Goal: Complete application form

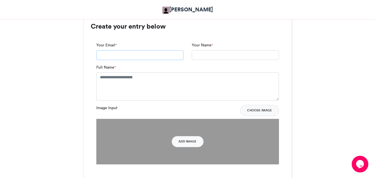
click at [127, 54] on input "Your Email *" at bounding box center [139, 55] width 87 height 10
type input "**********"
click at [250, 38] on div "**********" at bounding box center [188, 112] width 194 height 150
click at [146, 79] on textarea "Full Name *" at bounding box center [187, 87] width 183 height 28
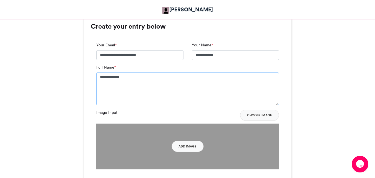
type textarea "**********"
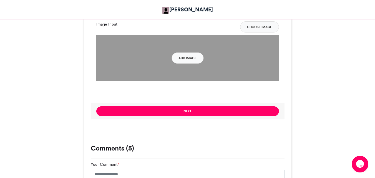
scroll to position [454, 0]
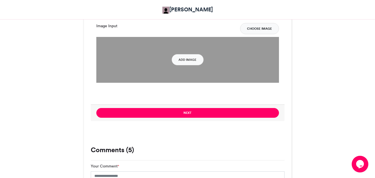
click at [254, 29] on button "Choose Image" at bounding box center [259, 28] width 39 height 11
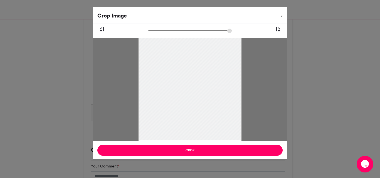
drag, startPoint x: 199, startPoint y: 91, endPoint x: 193, endPoint y: 84, distance: 9.5
click at [193, 84] on div at bounding box center [189, 72] width 103 height 137
drag, startPoint x: 193, startPoint y: 84, endPoint x: 197, endPoint y: 58, distance: 25.9
click at [197, 58] on div at bounding box center [189, 82] width 103 height 137
drag, startPoint x: 198, startPoint y: 86, endPoint x: 196, endPoint y: 101, distance: 14.3
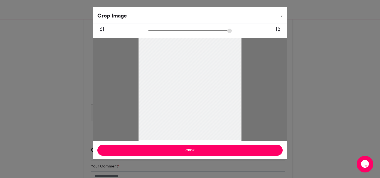
click at [196, 101] on div at bounding box center [189, 105] width 103 height 137
click at [150, 29] on input "zoom" at bounding box center [189, 30] width 83 height 5
drag, startPoint x: 150, startPoint y: 29, endPoint x: 153, endPoint y: 31, distance: 3.6
click at [153, 31] on input "zoom" at bounding box center [189, 30] width 83 height 5
drag, startPoint x: 187, startPoint y: 76, endPoint x: 210, endPoint y: 90, distance: 26.9
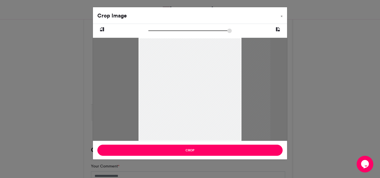
click at [210, 90] on div at bounding box center [204, 119] width 132 height 176
drag, startPoint x: 153, startPoint y: 31, endPoint x: 143, endPoint y: 31, distance: 9.7
type input "******"
click at [148, 31] on input "zoom" at bounding box center [189, 30] width 83 height 5
drag, startPoint x: 200, startPoint y: 79, endPoint x: 196, endPoint y: 52, distance: 27.8
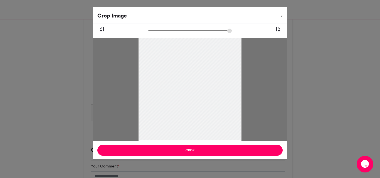
click at [196, 52] on div at bounding box center [189, 72] width 103 height 137
drag, startPoint x: 204, startPoint y: 104, endPoint x: 209, endPoint y: 104, distance: 5.6
click at [209, 104] on div at bounding box center [189, 106] width 103 height 137
click at [263, 89] on div at bounding box center [190, 89] width 194 height 103
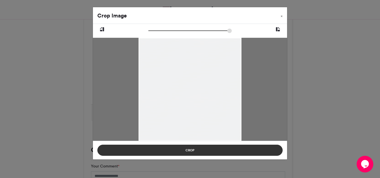
click at [196, 150] on button "Crop" at bounding box center [189, 150] width 185 height 11
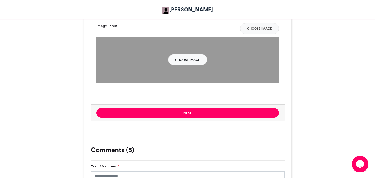
click at [191, 61] on button "Choose Image" at bounding box center [187, 59] width 39 height 11
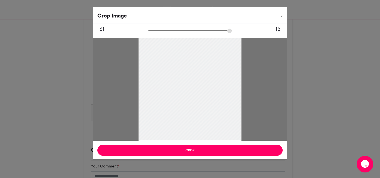
drag, startPoint x: 215, startPoint y: 97, endPoint x: 215, endPoint y: 136, distance: 38.4
click at [215, 136] on div at bounding box center [189, 106] width 103 height 137
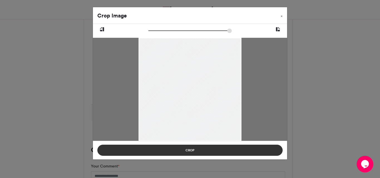
click at [195, 152] on button "Crop" at bounding box center [189, 150] width 185 height 11
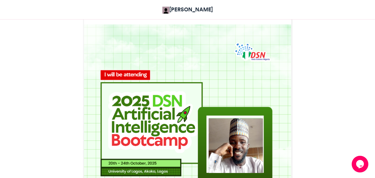
scroll to position [160, 0]
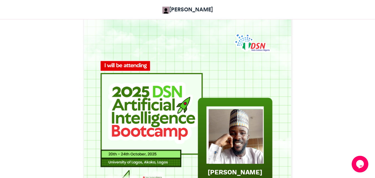
click at [261, 58] on img at bounding box center [188, 119] width 208 height 208
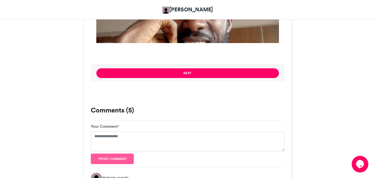
scroll to position [495, 0]
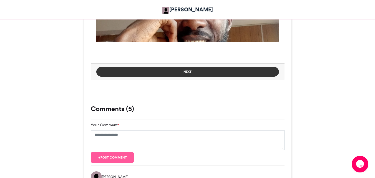
click at [240, 74] on button "Next" at bounding box center [187, 72] width 183 height 10
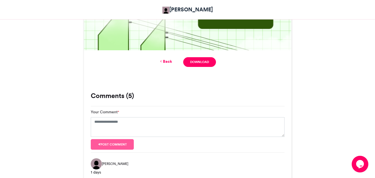
scroll to position [340, 0]
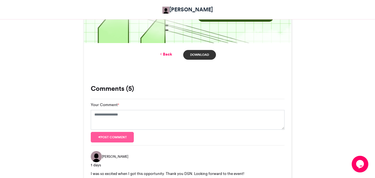
click at [199, 55] on link "Download" at bounding box center [199, 55] width 33 height 10
